Goal: Find specific page/section: Find specific page/section

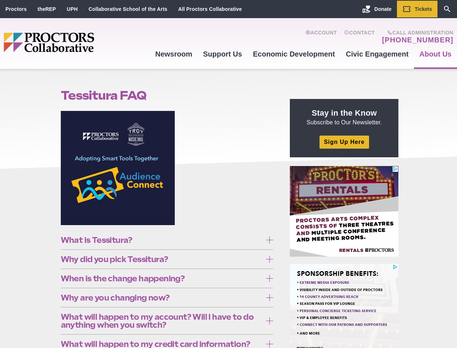
click at [228, 174] on figure at bounding box center [167, 170] width 213 height 119
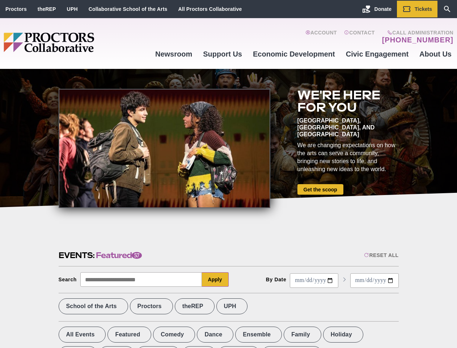
click at [228, 174] on div at bounding box center [165, 148] width 212 height 119
click at [381, 255] on div "Reset All" at bounding box center [381, 255] width 34 height 6
click at [215, 279] on button "Apply" at bounding box center [215, 279] width 27 height 14
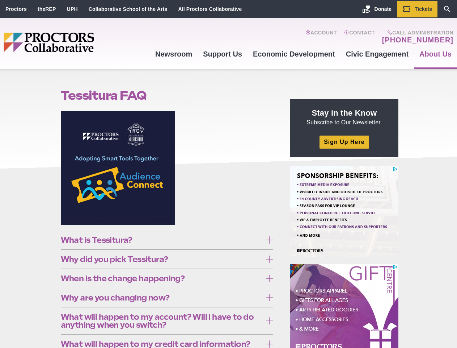
click at [228, 174] on figure at bounding box center [167, 170] width 213 height 119
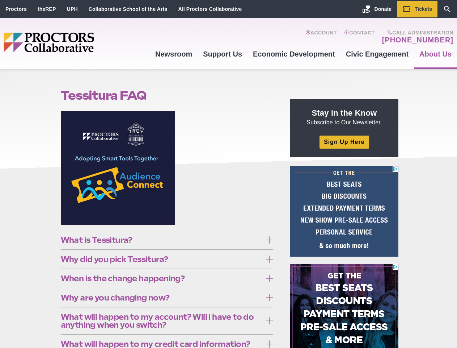
click at [228, 174] on figure at bounding box center [167, 170] width 213 height 119
